Goal: Task Accomplishment & Management: Manage account settings

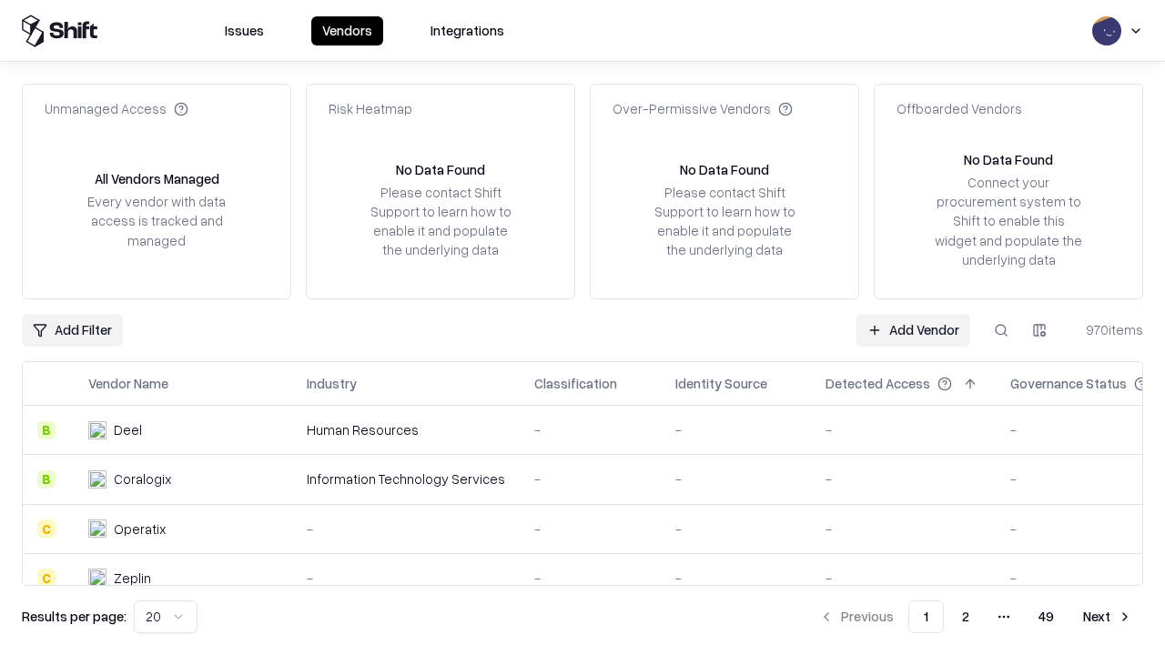
click at [913, 330] on link "Add Vendor" at bounding box center [914, 330] width 114 height 33
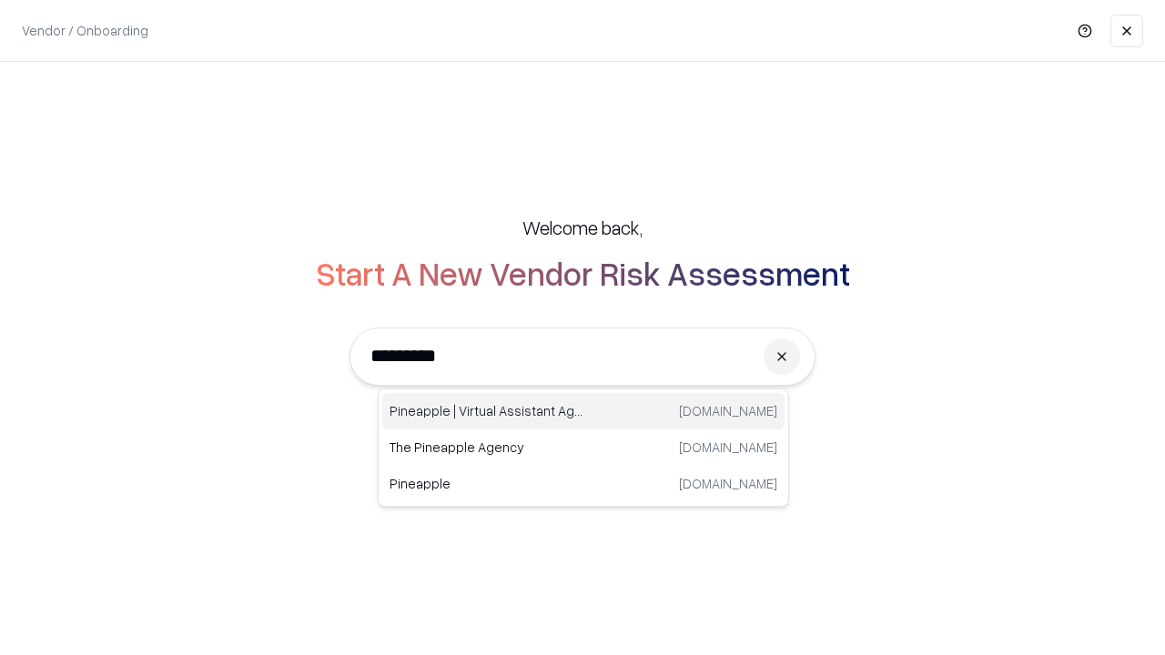
click at [583, 411] on div "Pineapple | Virtual Assistant Agency [DOMAIN_NAME]" at bounding box center [583, 411] width 402 height 36
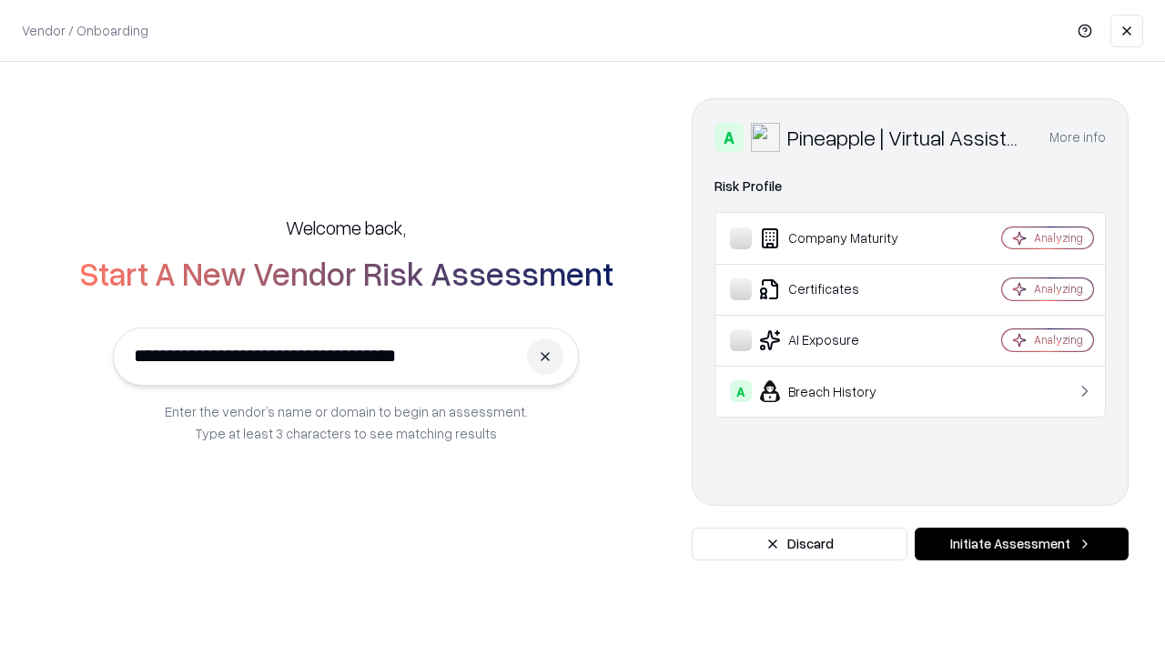
type input "**********"
click at [1021, 544] on button "Initiate Assessment" at bounding box center [1022, 544] width 214 height 33
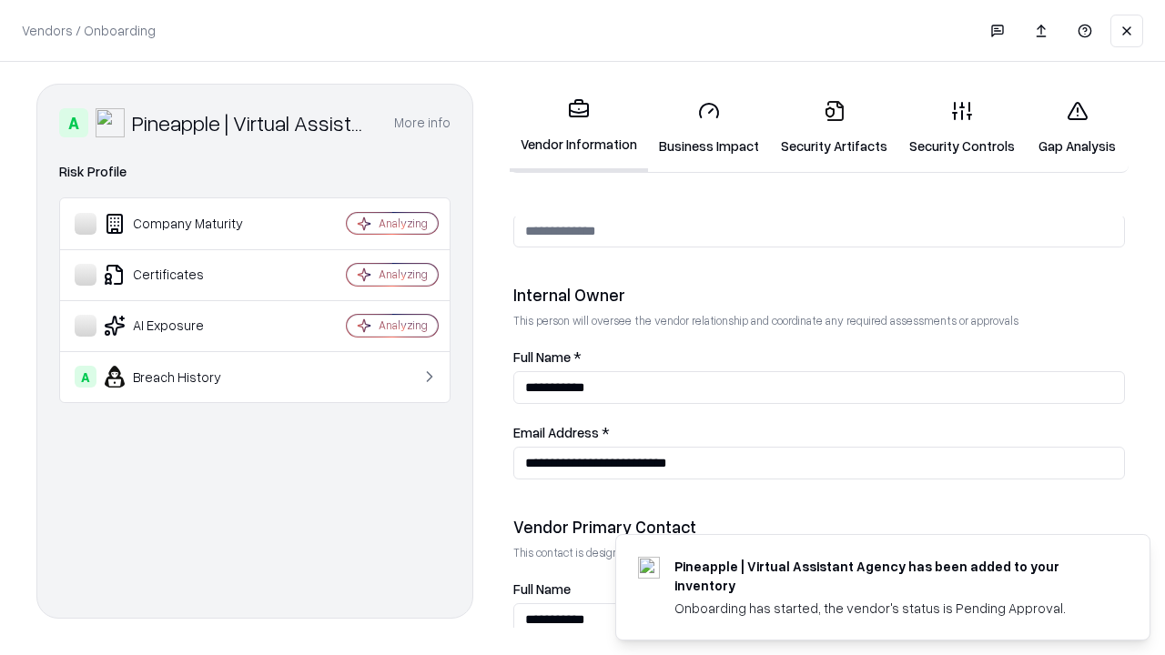
scroll to position [943, 0]
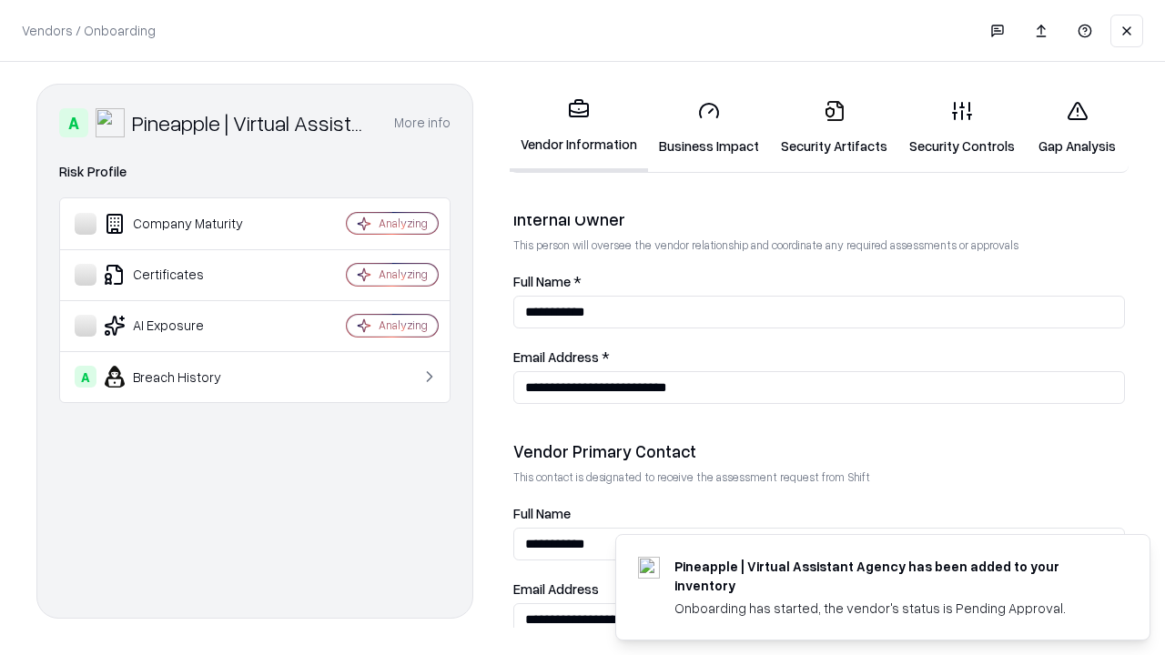
click at [709, 127] on link "Business Impact" at bounding box center [709, 128] width 122 height 85
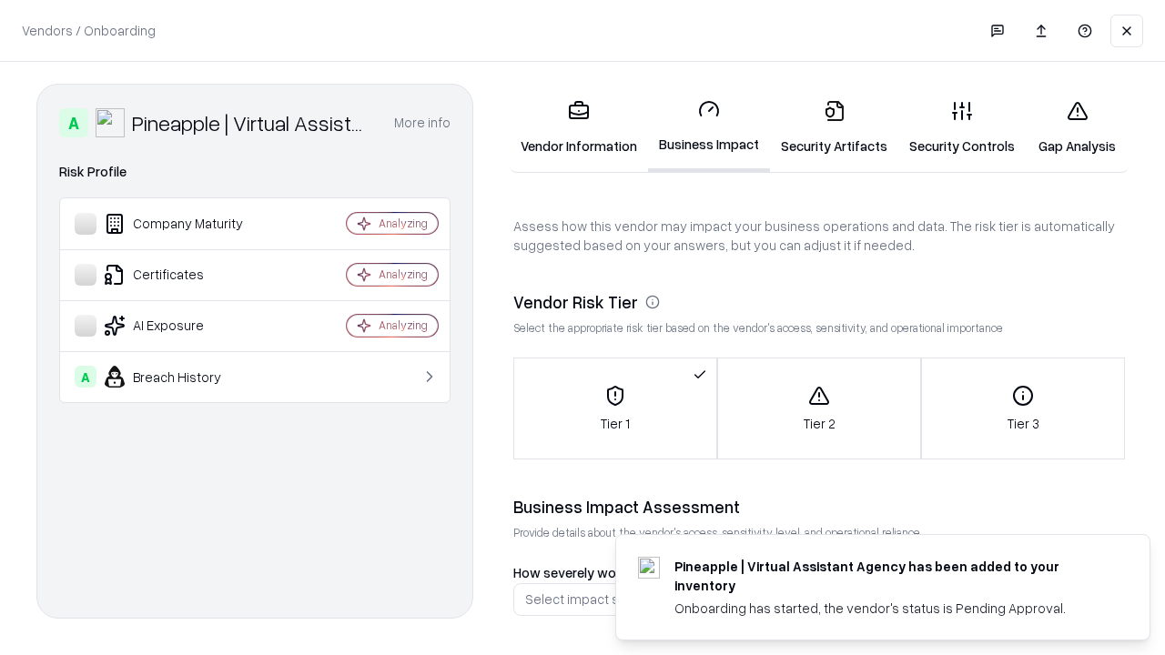
click at [834, 127] on link "Security Artifacts" at bounding box center [834, 128] width 128 height 85
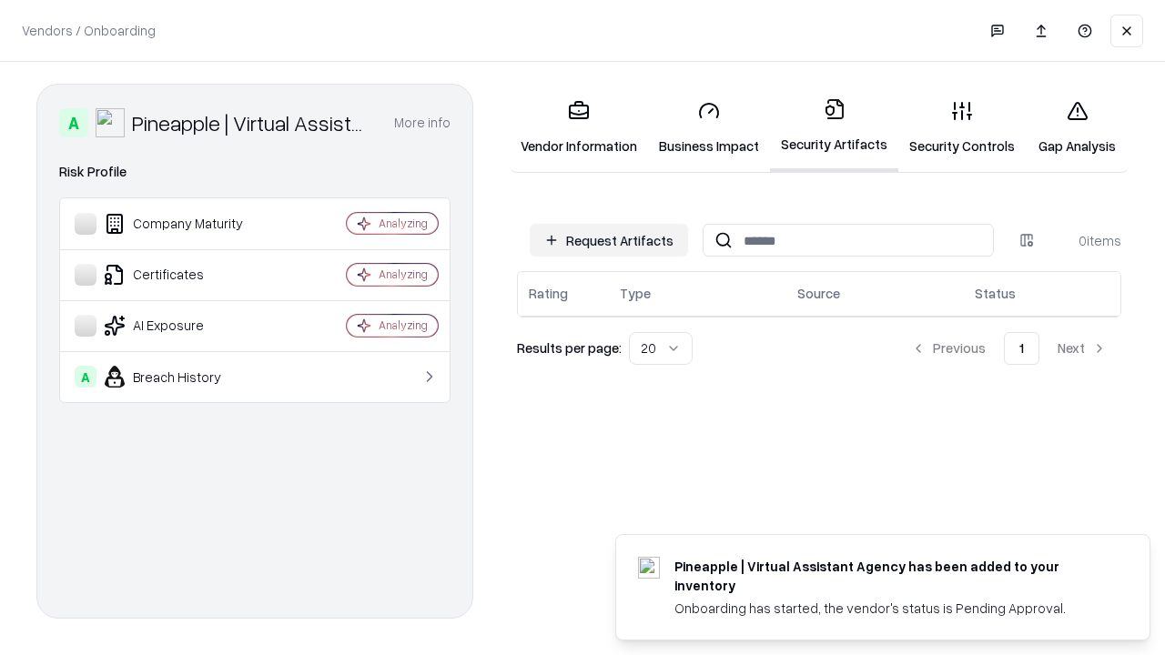
click at [609, 240] on button "Request Artifacts" at bounding box center [609, 240] width 158 height 33
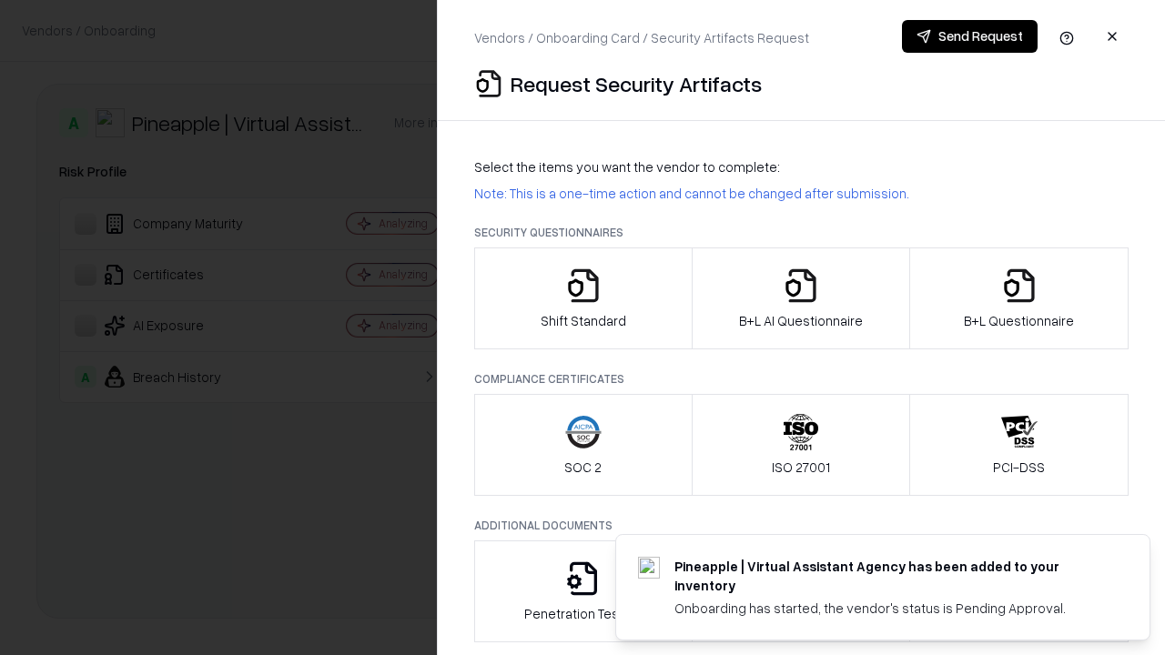
click at [583, 299] on icon "button" at bounding box center [583, 286] width 36 height 36
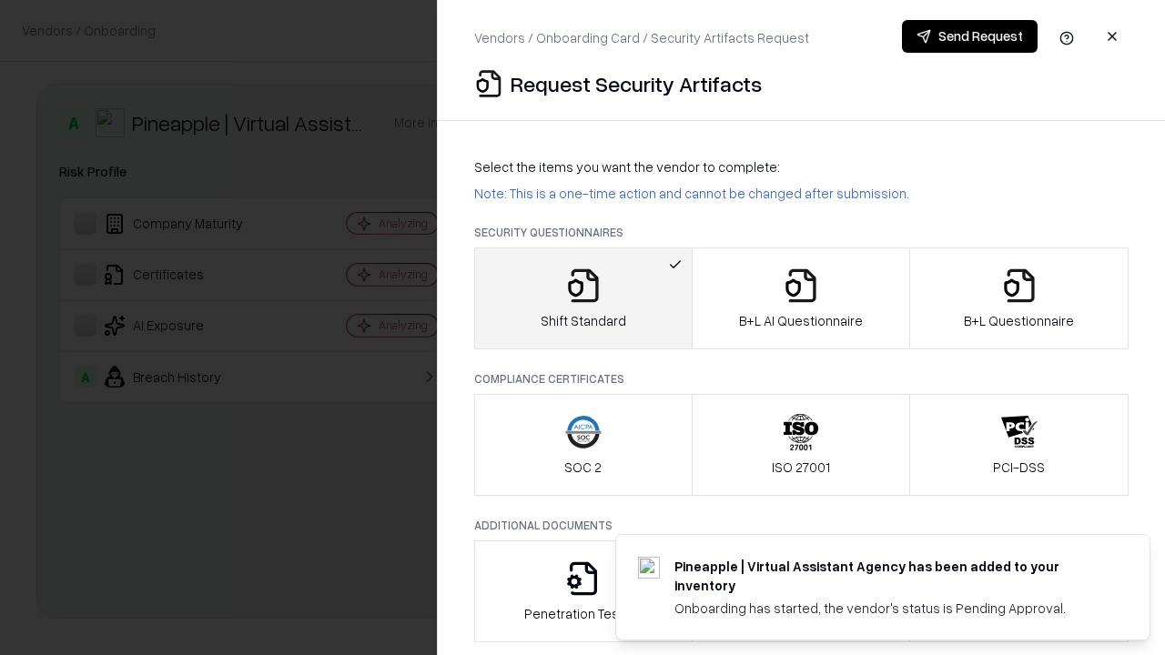
click at [969, 36] on button "Send Request" at bounding box center [970, 36] width 136 height 33
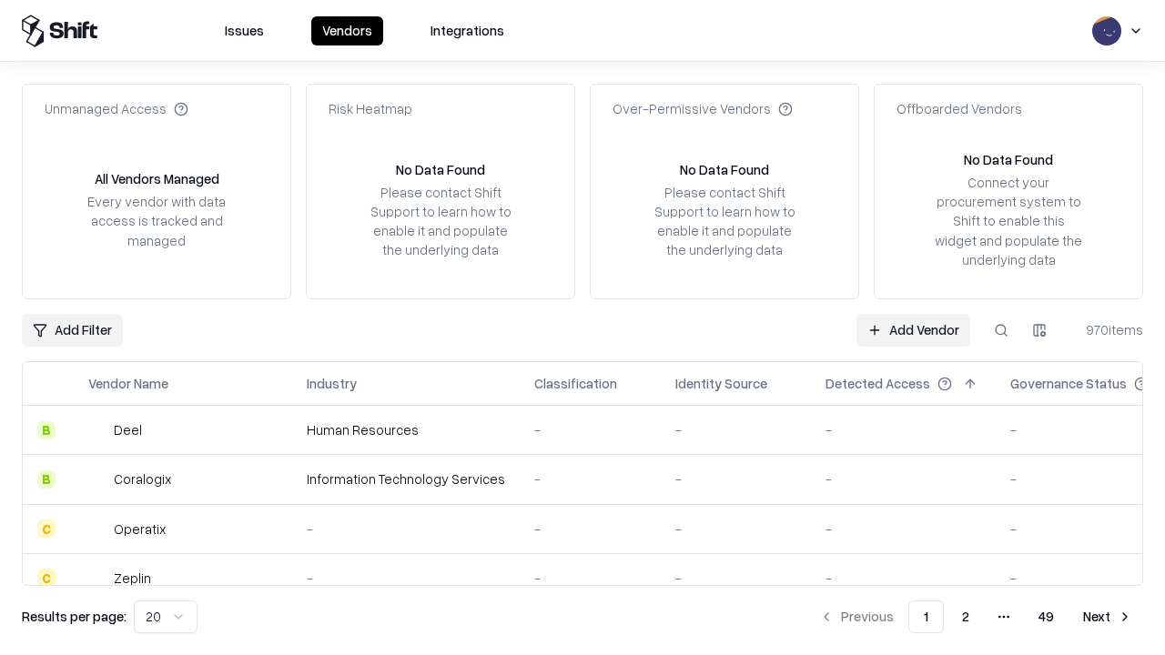
click at [1001, 330] on button at bounding box center [1001, 330] width 33 height 33
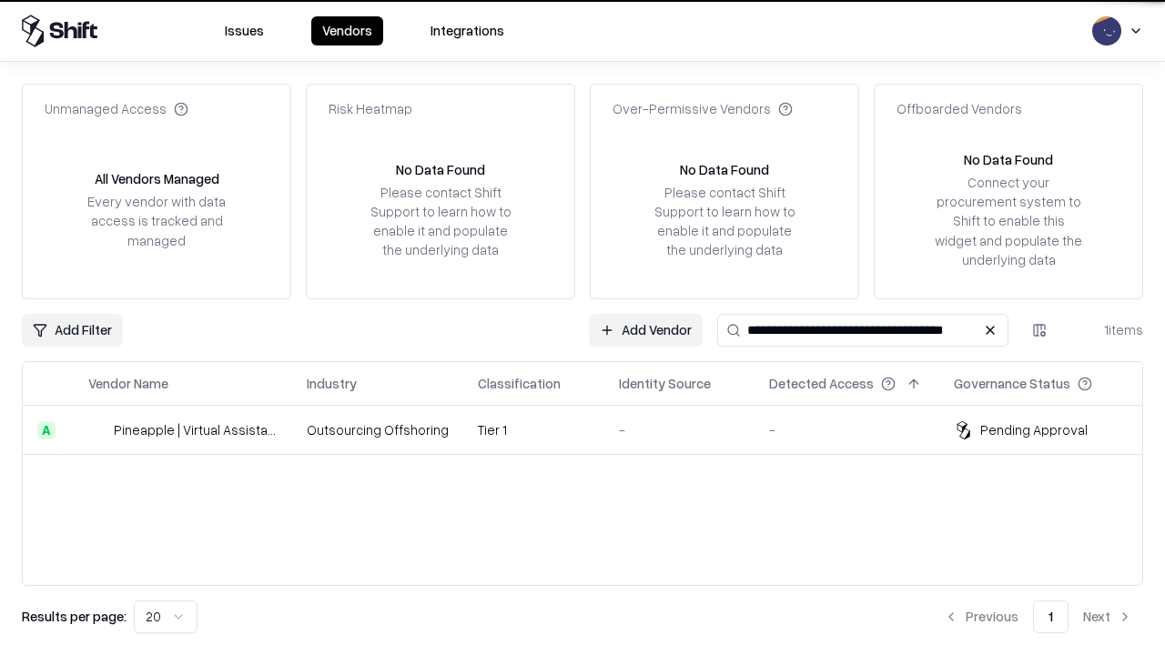
type input "**********"
click at [593, 430] on td "Tier 1" at bounding box center [533, 430] width 141 height 49
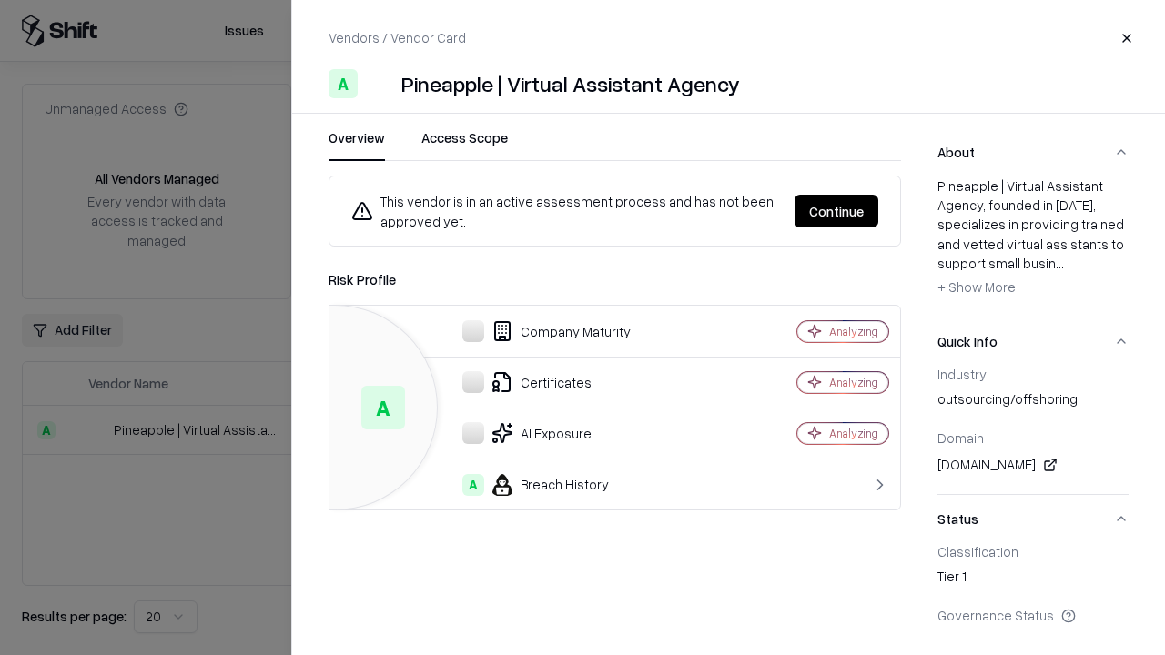
click at [837, 211] on button "Continue" at bounding box center [837, 211] width 84 height 33
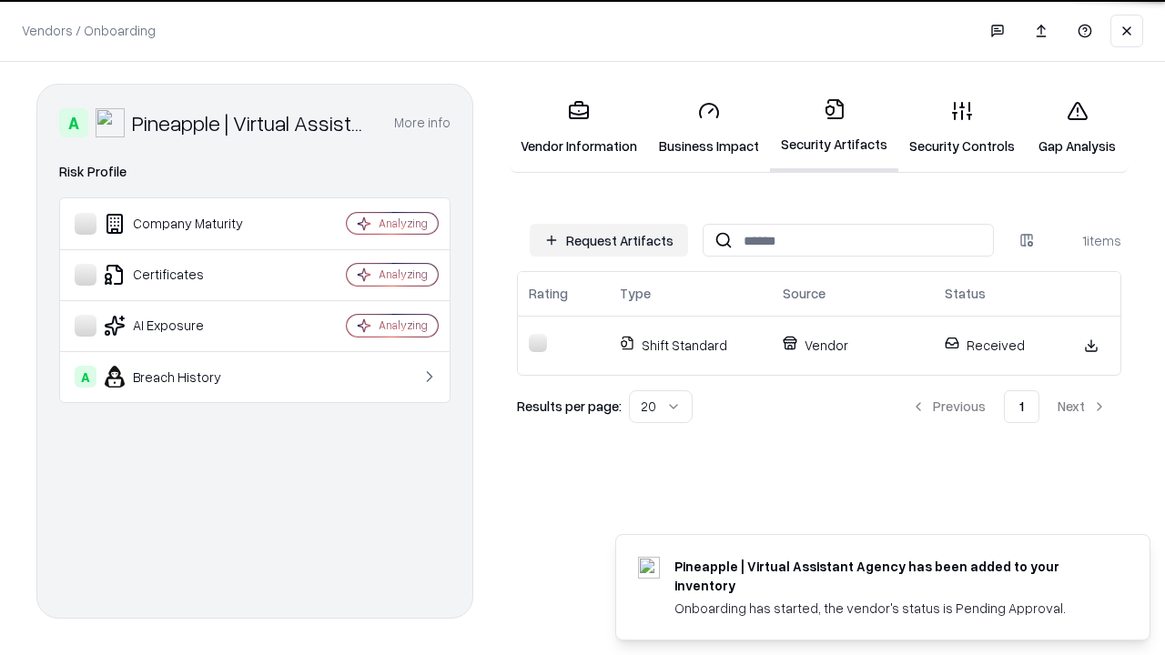
click at [1077, 127] on link "Gap Analysis" at bounding box center [1077, 128] width 103 height 85
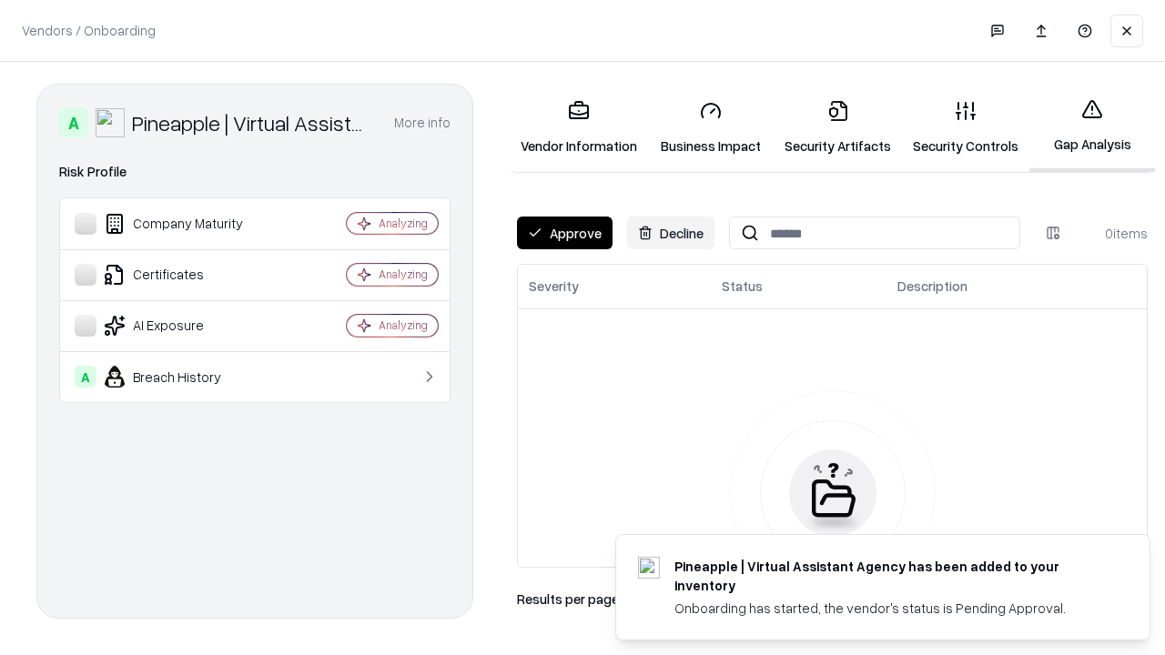
click at [564, 233] on button "Approve" at bounding box center [565, 233] width 96 height 33
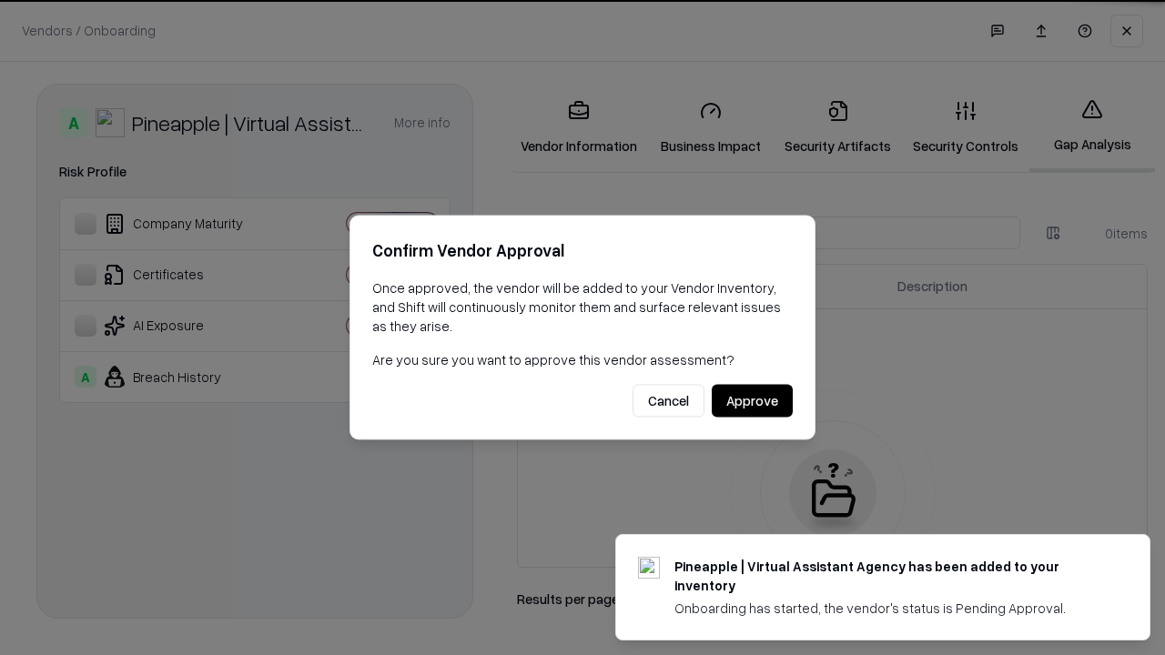
click at [752, 401] on button "Approve" at bounding box center [752, 401] width 81 height 33
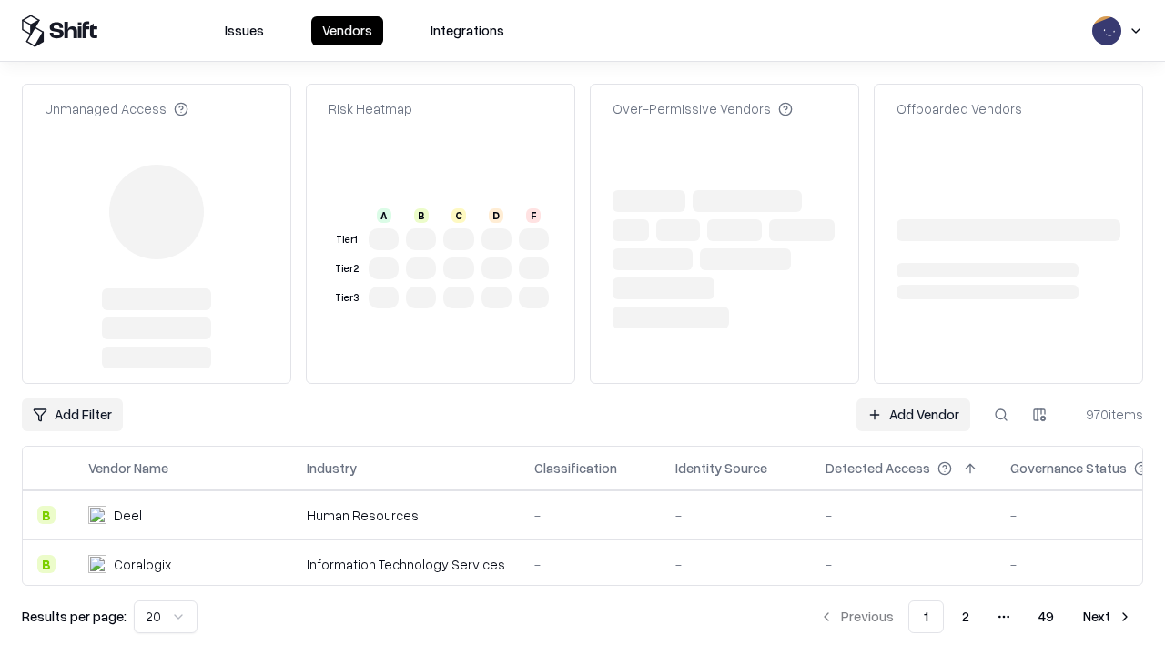
type input "**********"
click at [913, 399] on link "Add Vendor" at bounding box center [914, 415] width 114 height 33
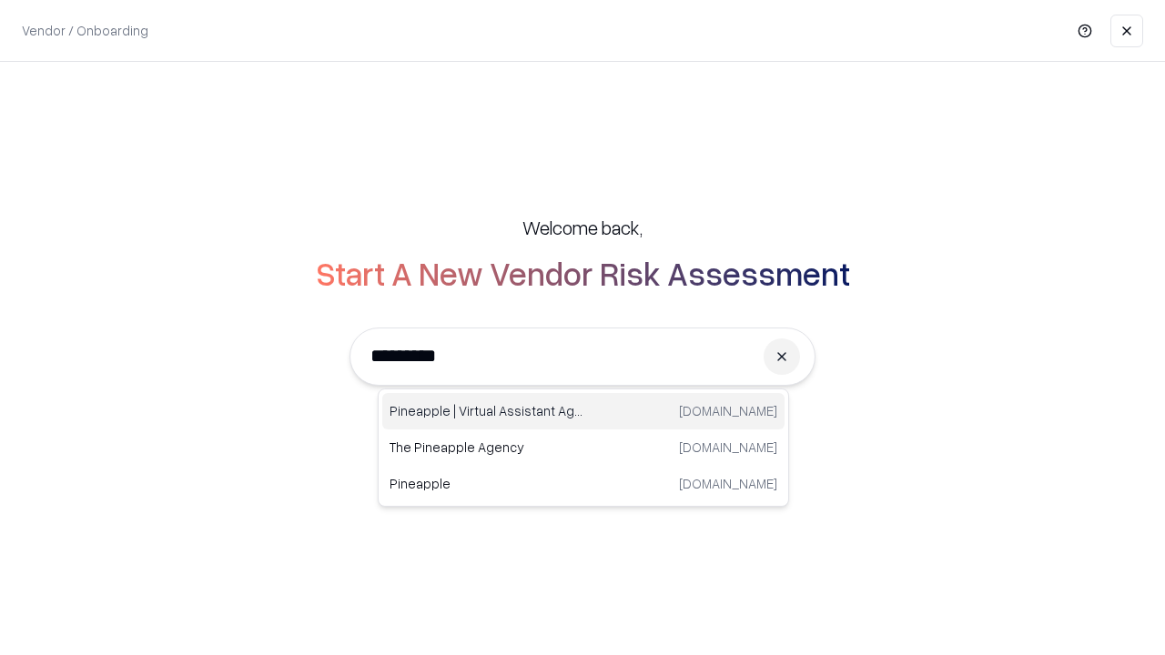
click at [583, 411] on div "Pineapple | Virtual Assistant Agency [DOMAIN_NAME]" at bounding box center [583, 411] width 402 height 36
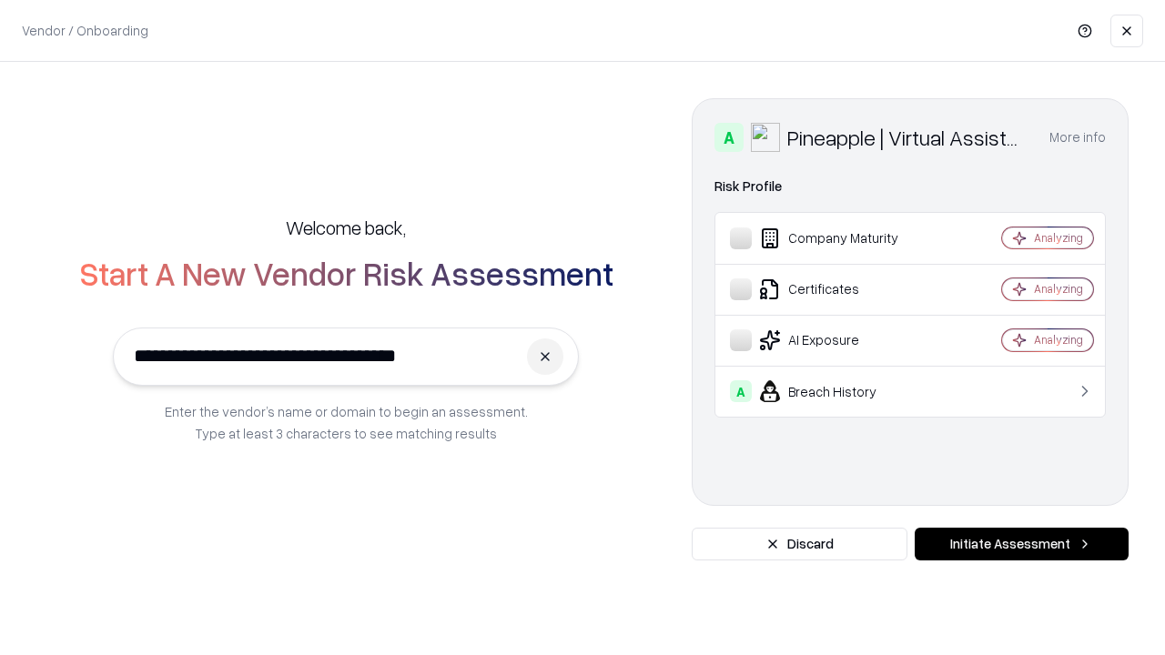
type input "**********"
click at [1021, 544] on button "Initiate Assessment" at bounding box center [1022, 544] width 214 height 33
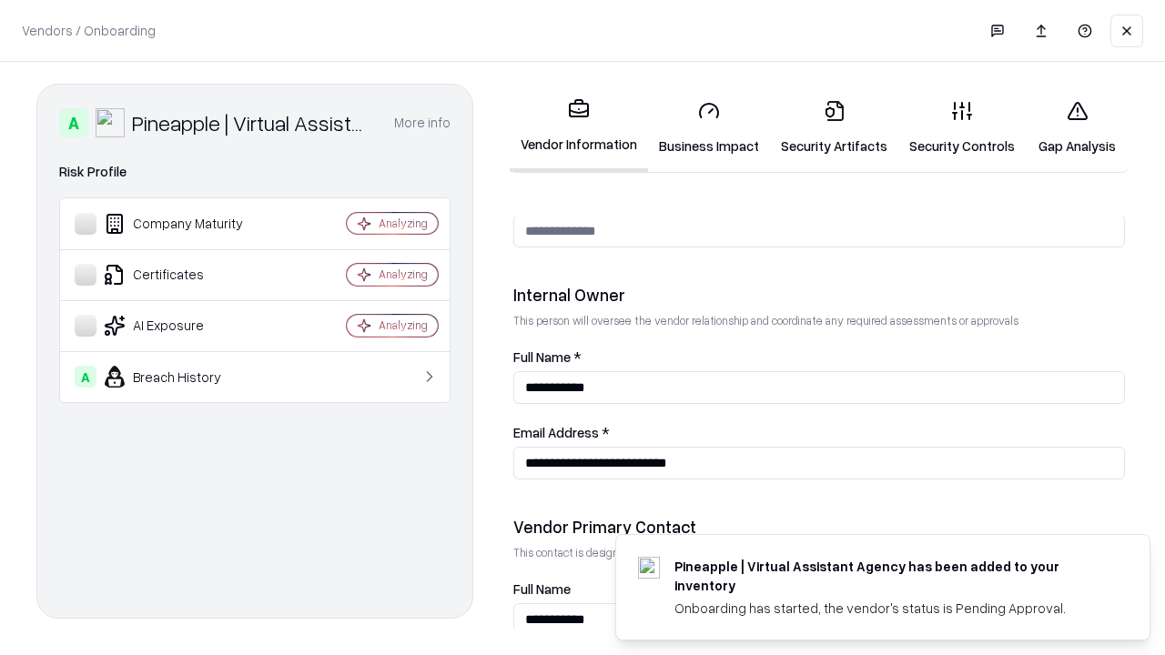
scroll to position [943, 0]
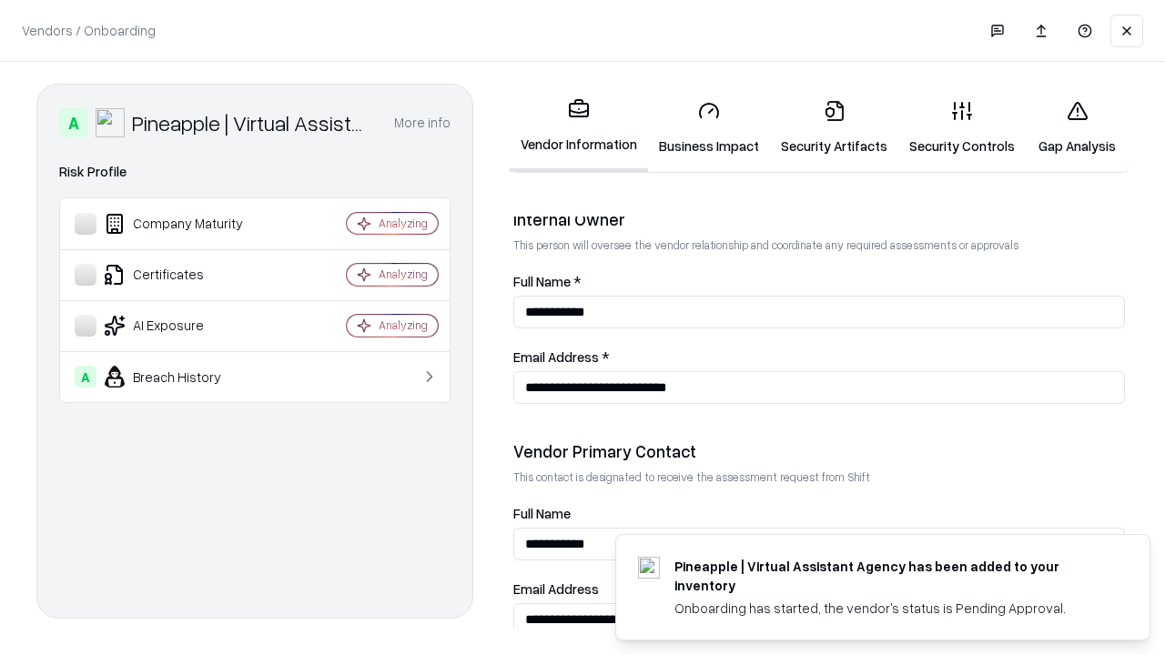
click at [1077, 127] on link "Gap Analysis" at bounding box center [1077, 128] width 103 height 85
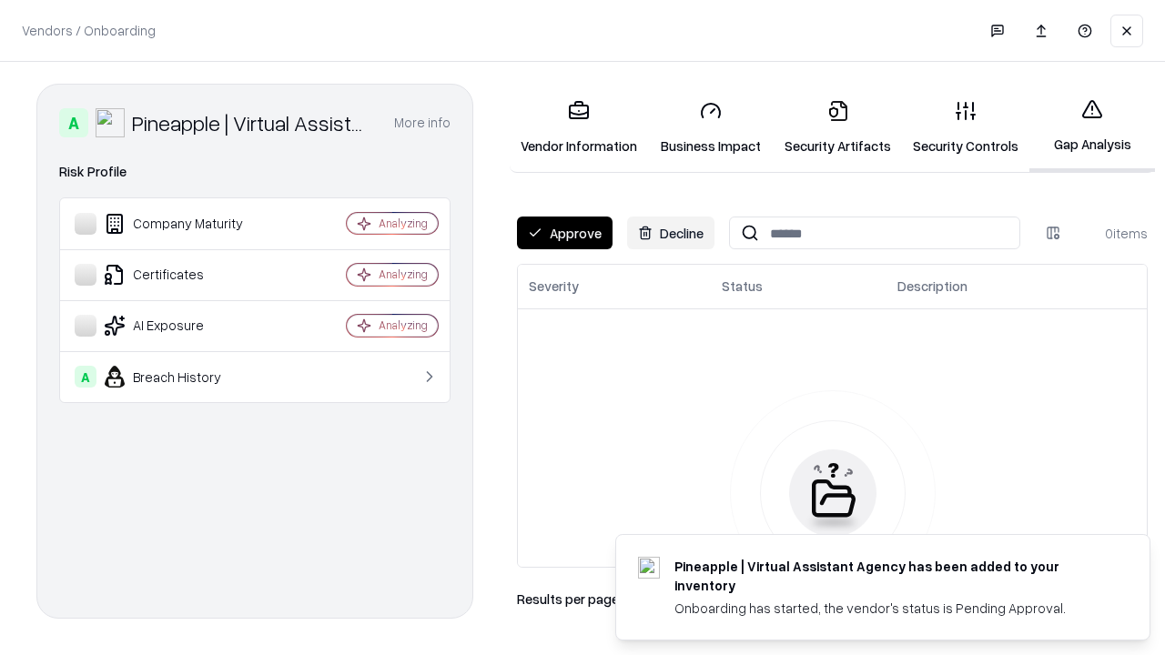
click at [564, 233] on button "Approve" at bounding box center [565, 233] width 96 height 33
